Goal: Task Accomplishment & Management: Complete application form

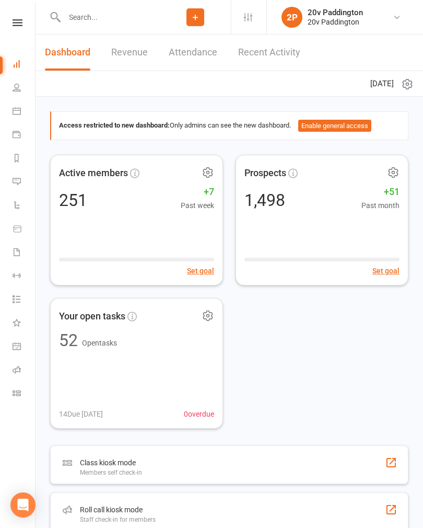
click at [23, 112] on link "Calendar" at bounding box center [25, 112] width 24 height 24
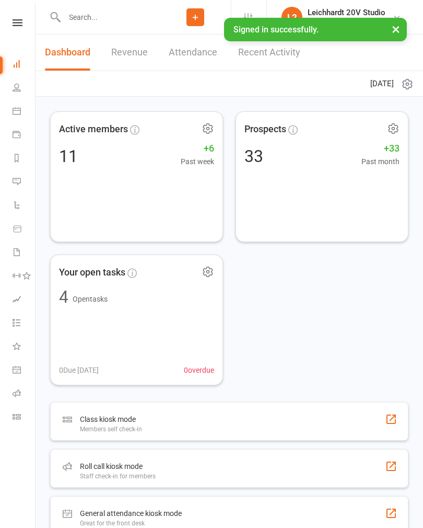
click at [27, 112] on link "Calendar" at bounding box center [25, 112] width 24 height 24
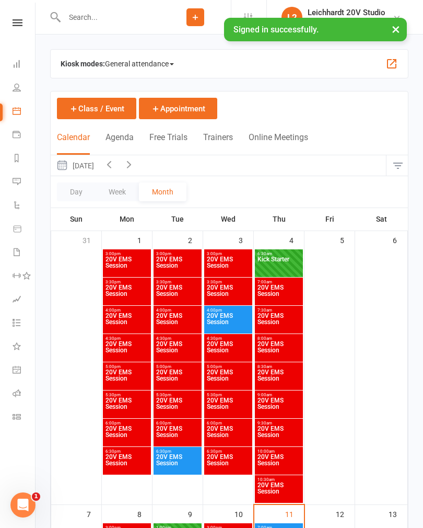
click at [123, 138] on button "Agenda" at bounding box center [120, 143] width 28 height 22
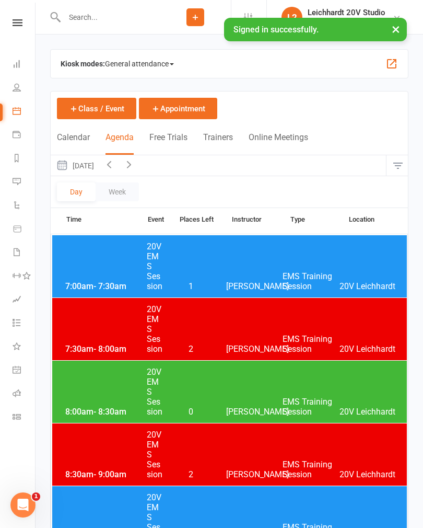
click at [252, 391] on div "8:00am - 8:30am 20V EMS Session 0 [PERSON_NAME] EMS Training Session 20V [PERSO…" at bounding box center [229, 392] width 355 height 62
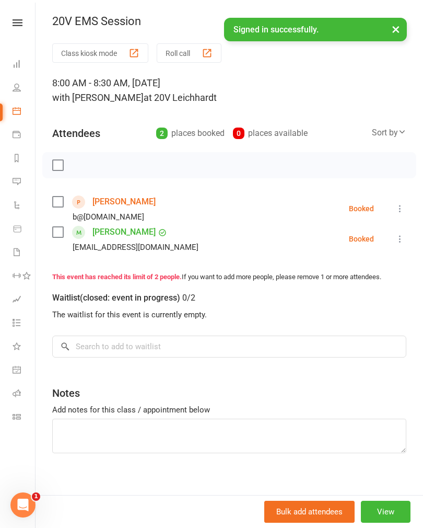
click at [124, 206] on link "[PERSON_NAME]" at bounding box center [124, 201] width 63 height 17
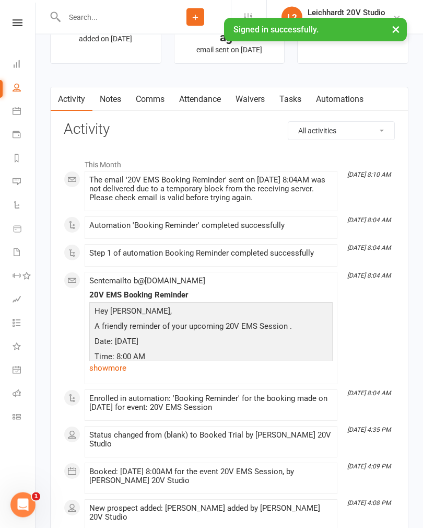
click at [252, 100] on link "Waivers" at bounding box center [250, 100] width 44 height 24
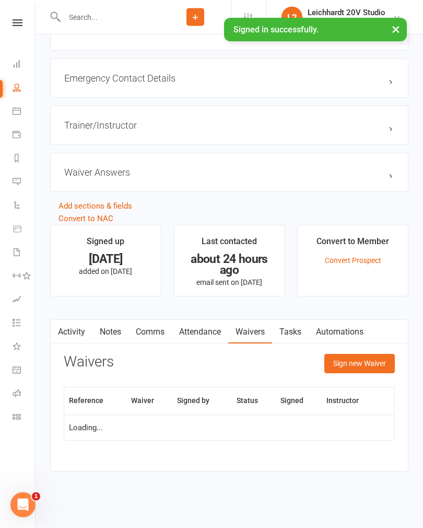
scroll to position [834, 0]
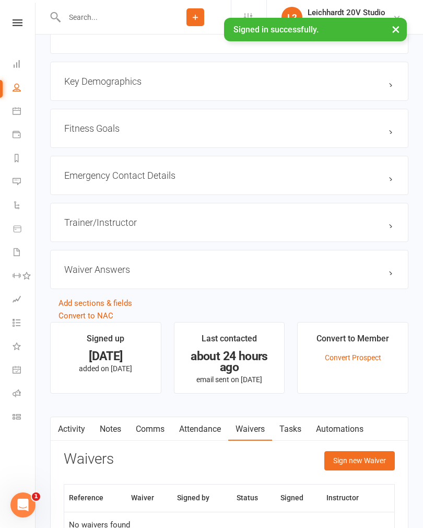
click at [367, 460] on button "Sign new Waiver" at bounding box center [360, 460] width 71 height 19
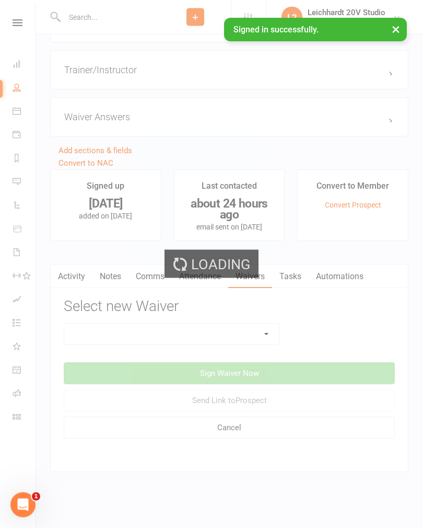
scroll to position [999, 0]
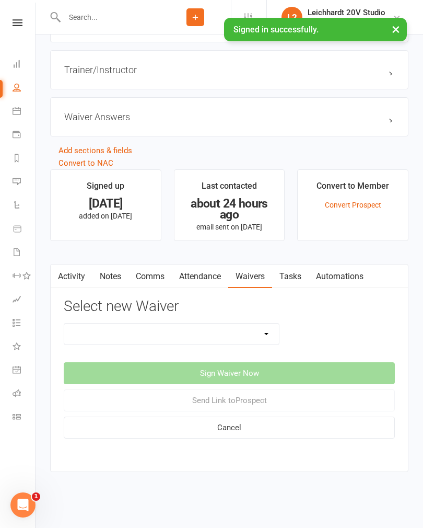
click at [128, 331] on select "20v Ambassador Program 20v Pre Exercise Questionnaire 20V Sauna Sessions 2 Sess…" at bounding box center [171, 334] width 215 height 21
select select "14734"
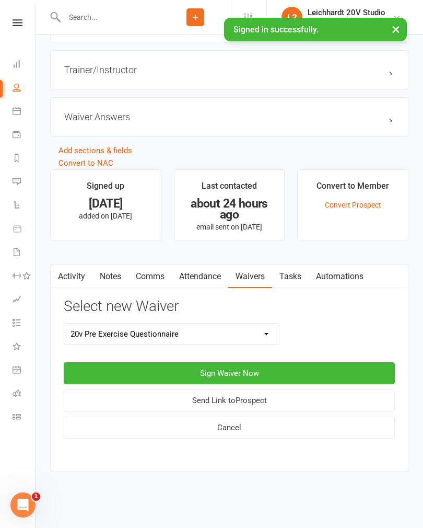
click at [154, 363] on button "Sign Waiver Now" at bounding box center [229, 373] width 331 height 22
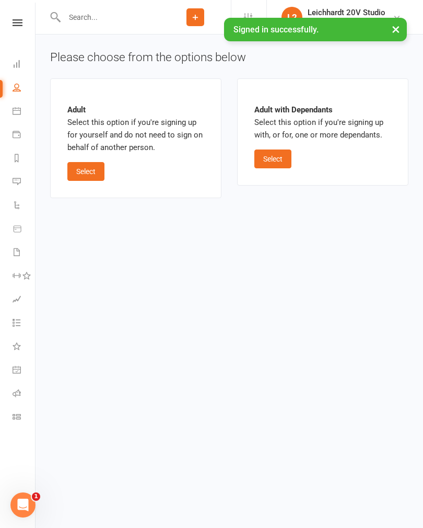
click at [85, 176] on button "Select" at bounding box center [85, 171] width 37 height 19
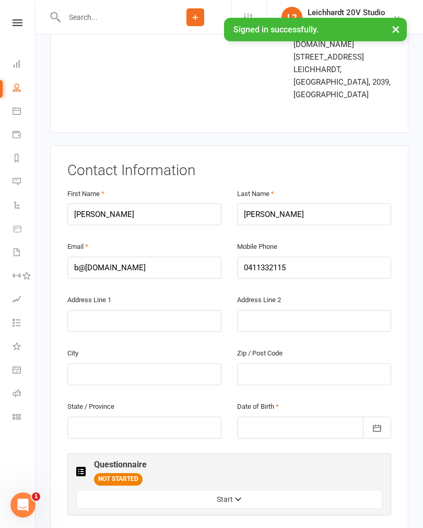
scroll to position [129, 0]
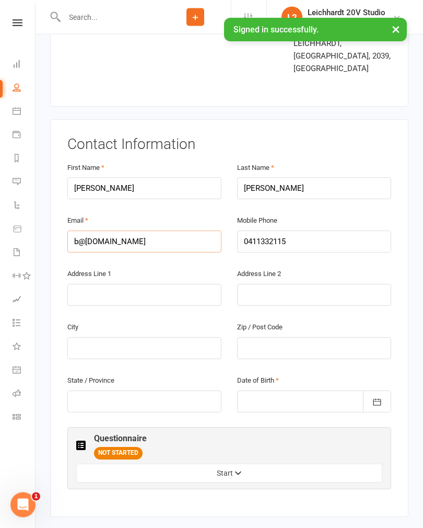
click at [118, 231] on input "b@[DOMAIN_NAME]" at bounding box center [144, 242] width 154 height 22
type input "b"
type input "[PERSON_NAME][EMAIL_ADDRESS][PERSON_NAME][DOMAIN_NAME]"
click at [262, 376] on label "Date of Birth" at bounding box center [258, 381] width 42 height 11
click at [263, 391] on div at bounding box center [314, 402] width 154 height 22
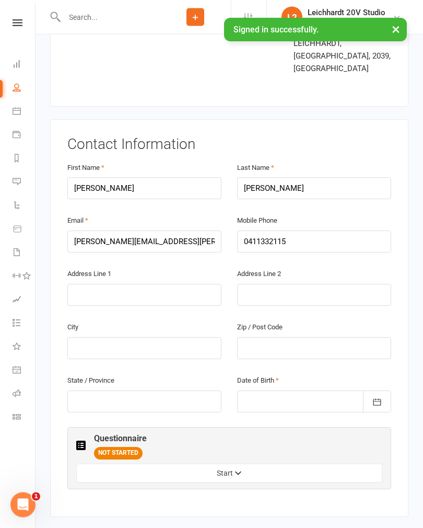
scroll to position [129, 0]
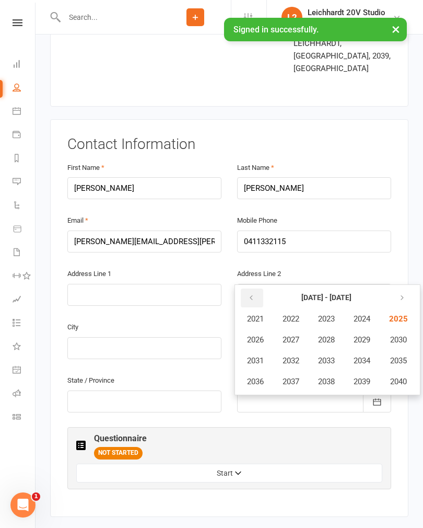
click at [249, 294] on icon "button" at bounding box center [251, 298] width 7 height 8
click at [251, 294] on icon "button" at bounding box center [251, 298] width 7 height 8
click at [252, 294] on icon "button" at bounding box center [251, 298] width 7 height 8
click at [396, 356] on span "1975" at bounding box center [397, 360] width 17 height 9
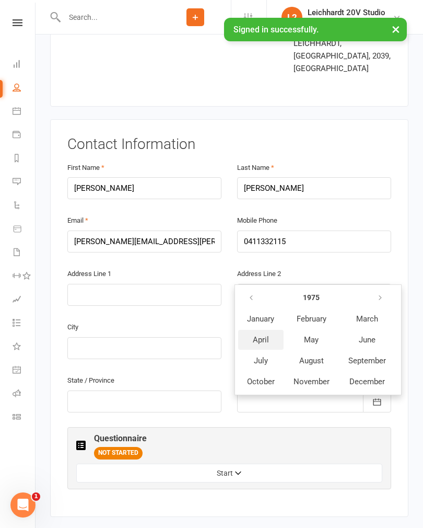
click at [258, 330] on button "April" at bounding box center [260, 340] width 45 height 20
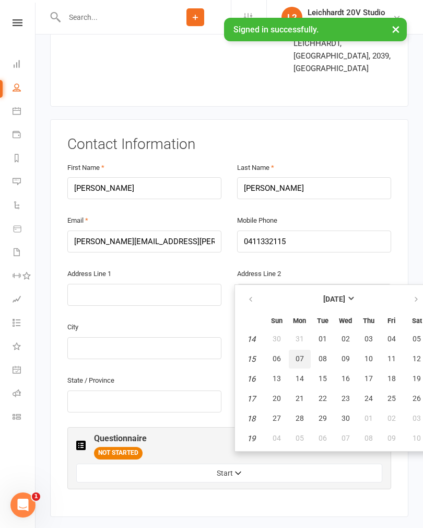
click at [297, 354] on span "07" at bounding box center [300, 358] width 8 height 8
type input "[DATE]"
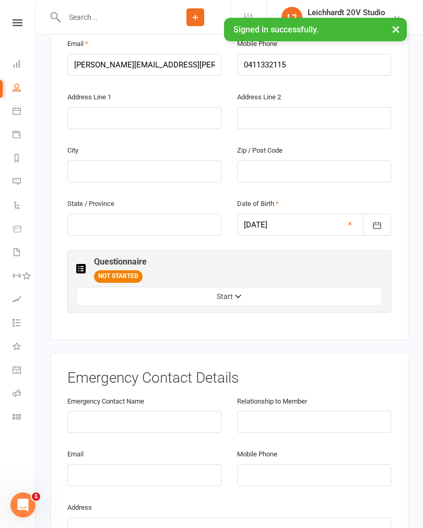
scroll to position [323, 0]
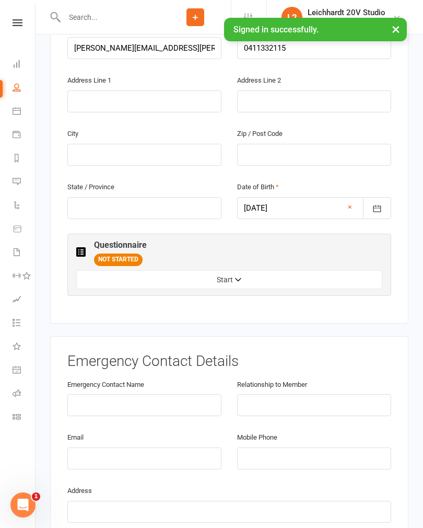
click at [123, 270] on button "Start" at bounding box center [229, 279] width 306 height 19
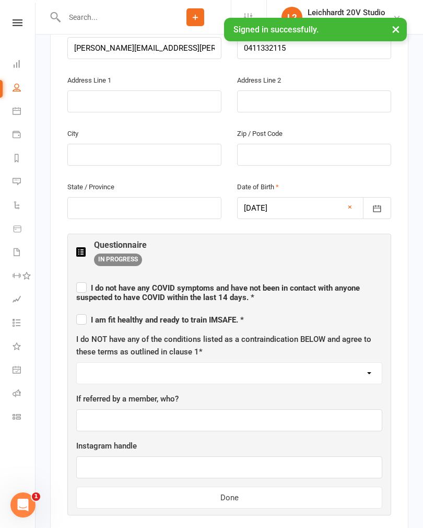
click at [77, 280] on label "I do not have any [MEDICAL_DATA] symptoms and have not been in contact with any…" at bounding box center [229, 291] width 306 height 22
click at [77, 279] on input "I do not have any [MEDICAL_DATA] symptoms and have not been in contact with any…" at bounding box center [229, 279] width 306 height 0
checkbox input "true"
click at [84, 312] on label "I am fit healthy and ready to train IMSAFE. *" at bounding box center [160, 318] width 168 height 13
click at [84, 311] on input "I am fit healthy and ready to train IMSAFE. *" at bounding box center [160, 311] width 168 height 0
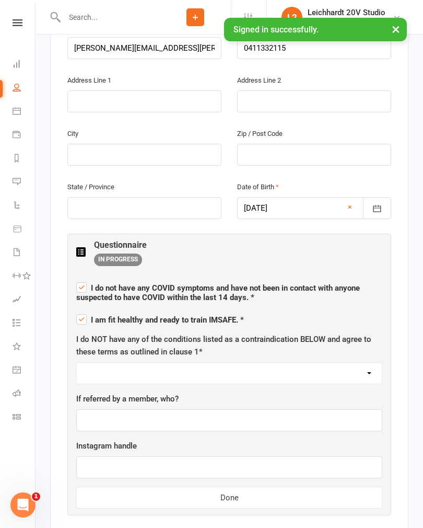
checkbox input "true"
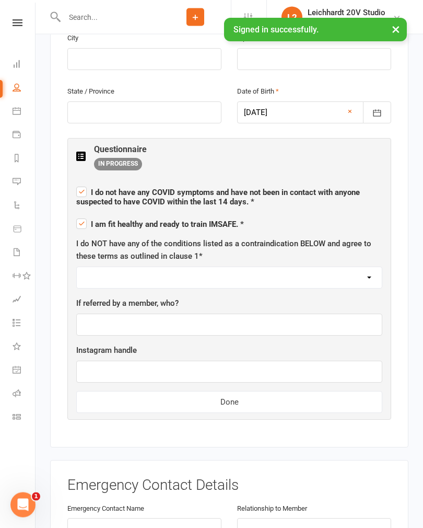
scroll to position [413, 0]
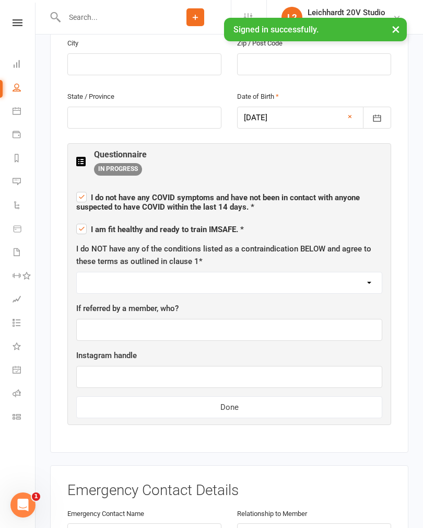
click at [255, 107] on div at bounding box center [314, 118] width 154 height 22
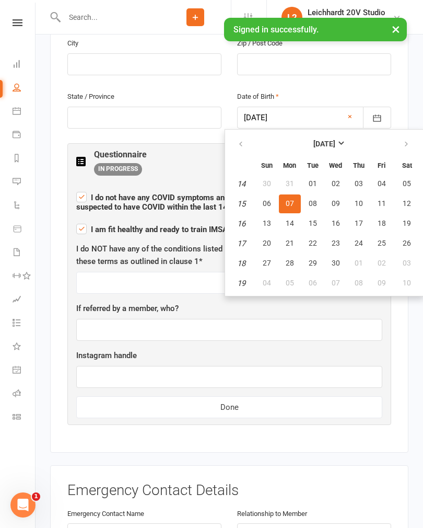
click at [48, 229] on div "Smart Forms & Waivers 20VOLTS PTY LTD 96 633 419 824 p: 0426182521 [EMAIL_ADDRE…" at bounding box center [230, 486] width 388 height 1728
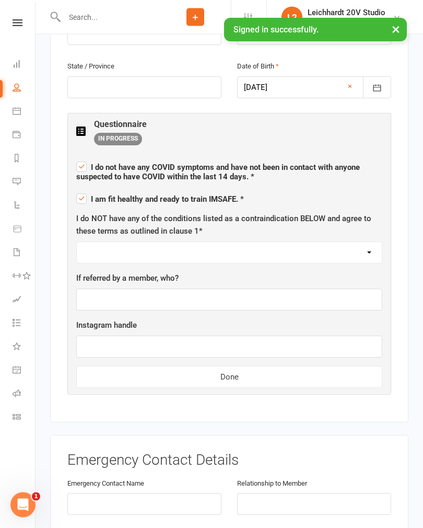
scroll to position [466, 0]
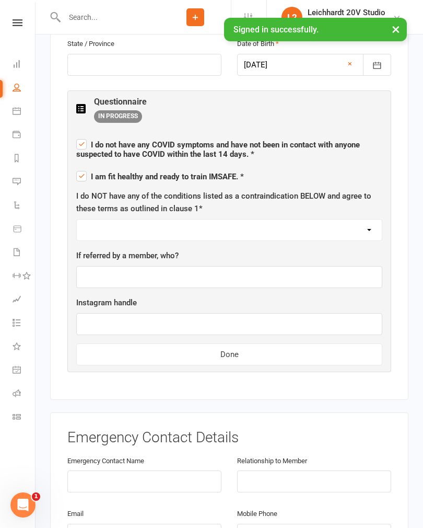
click at [109, 220] on select "I AGREE" at bounding box center [229, 230] width 305 height 21
select select "I AGREE"
click at [99, 266] on input "text" at bounding box center [229, 277] width 306 height 22
type input "[PERSON_NAME]"
click at [171, 343] on button "Done" at bounding box center [229, 354] width 306 height 22
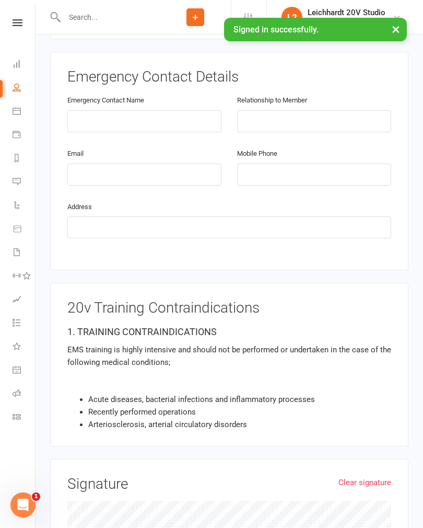
scroll to position [601, 0]
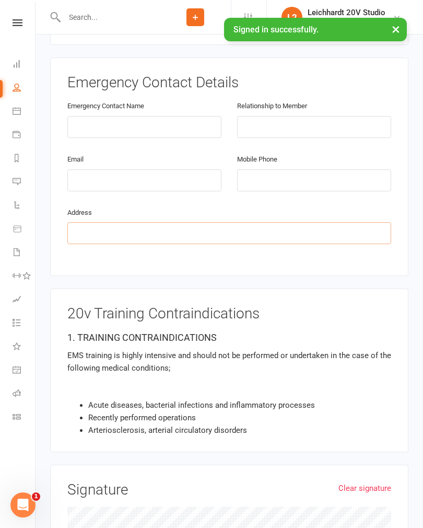
click at [97, 222] on input "text" at bounding box center [229, 233] width 324 height 22
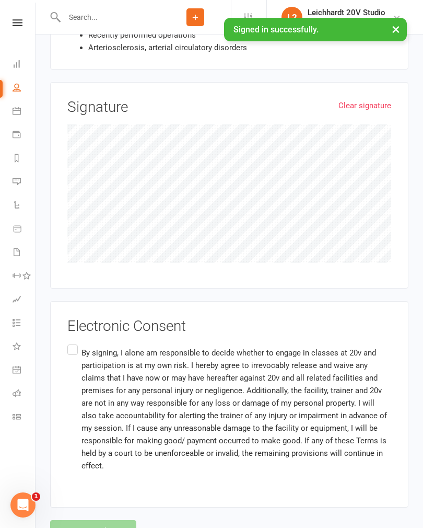
scroll to position [992, 0]
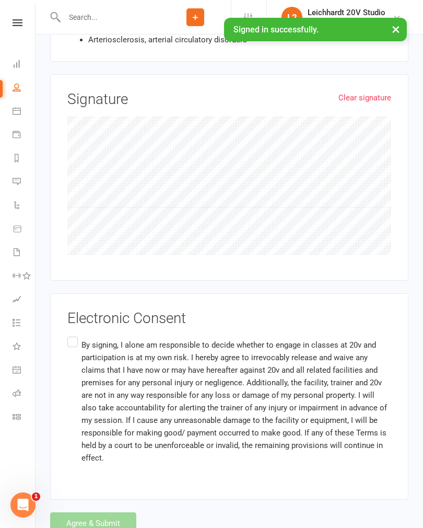
type input "[MEDICAL_DATA] in icas both sides"
click at [67, 335] on label "By signing, I alone am responsible to decide whether to engage in classes at 20…" at bounding box center [229, 401] width 324 height 133
click at [67, 335] on input "By signing, I alone am responsible to decide whether to engage in classes at 20…" at bounding box center [70, 335] width 7 height 0
click at [82, 512] on button "Agree & Submit" at bounding box center [93, 523] width 86 height 22
